Goal: Check status: Check status

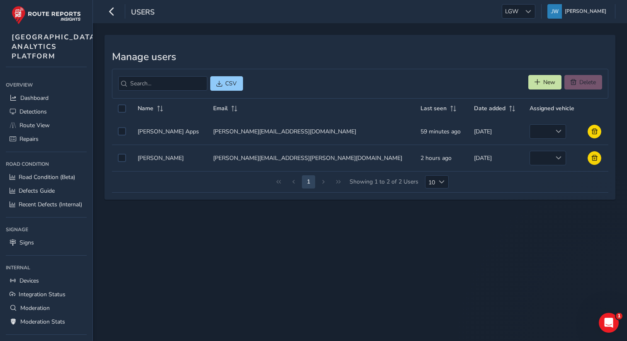
scroll to position [80, 0]
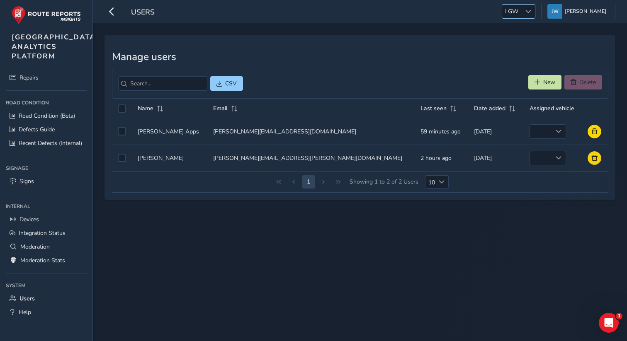
click at [521, 18] on span "LGW" at bounding box center [511, 12] width 19 height 14
click at [523, 78] on li "ESS" at bounding box center [538, 76] width 58 height 14
